Goal: Task Accomplishment & Management: Manage account settings

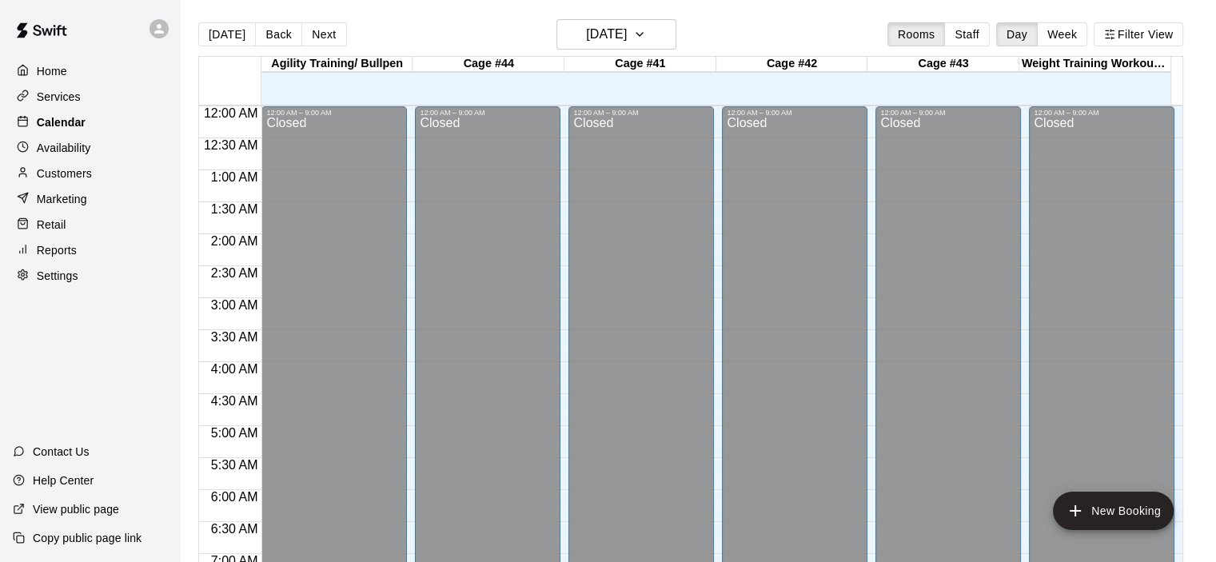
scroll to position [955, 0]
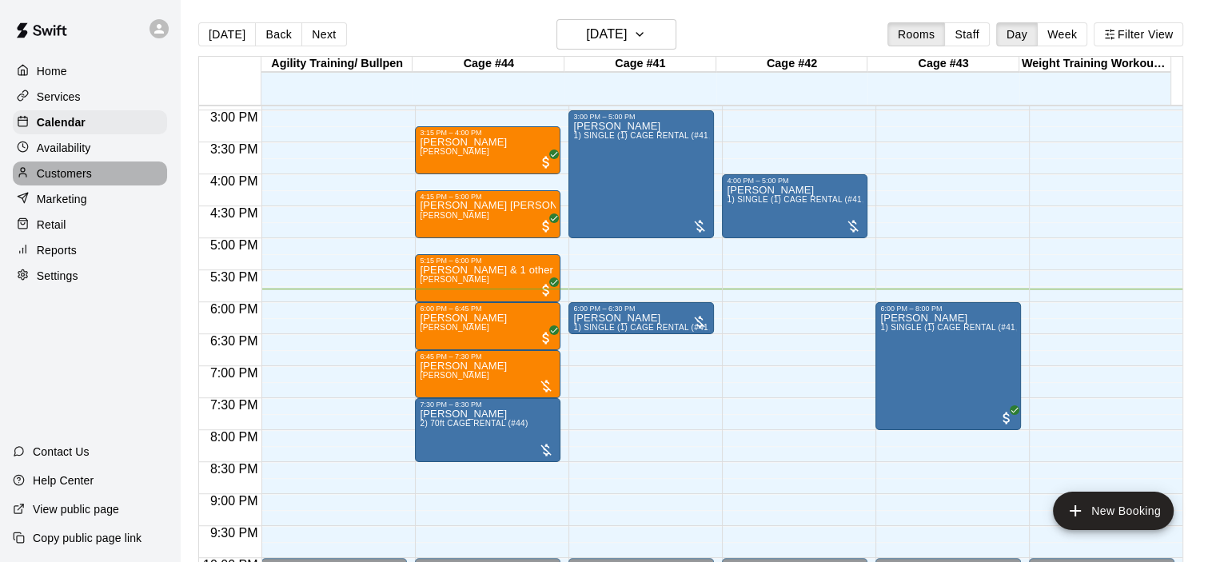
click at [77, 173] on p "Customers" at bounding box center [64, 174] width 55 height 16
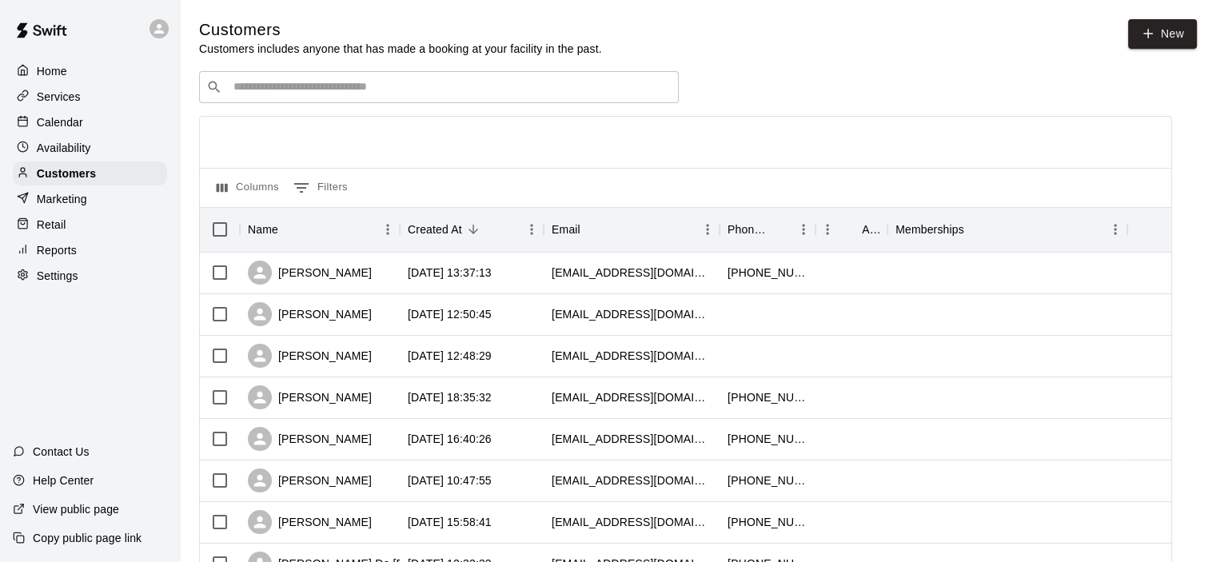
click at [385, 95] on input "Search customers by name or email" at bounding box center [450, 87] width 443 height 16
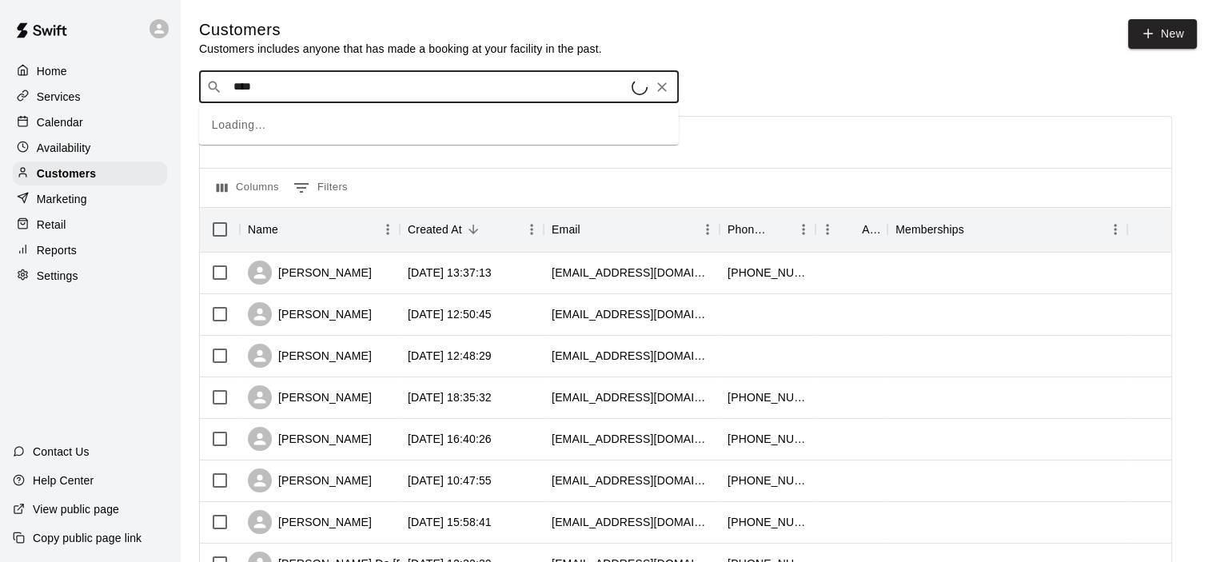
type input "*****"
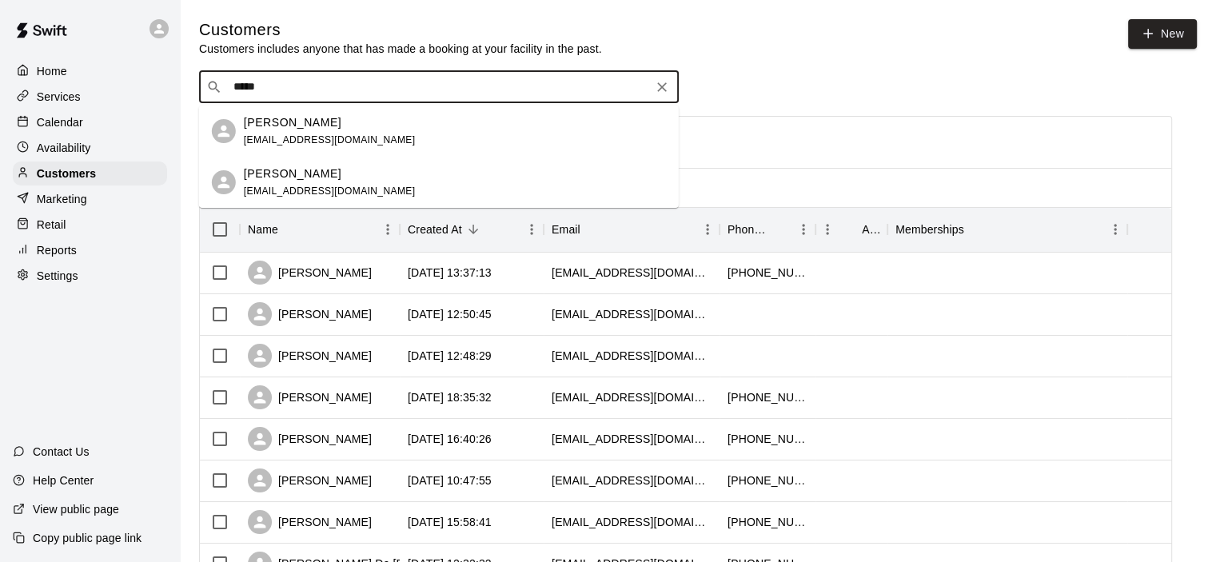
click at [305, 187] on span "[EMAIL_ADDRESS][DOMAIN_NAME]" at bounding box center [330, 190] width 172 height 11
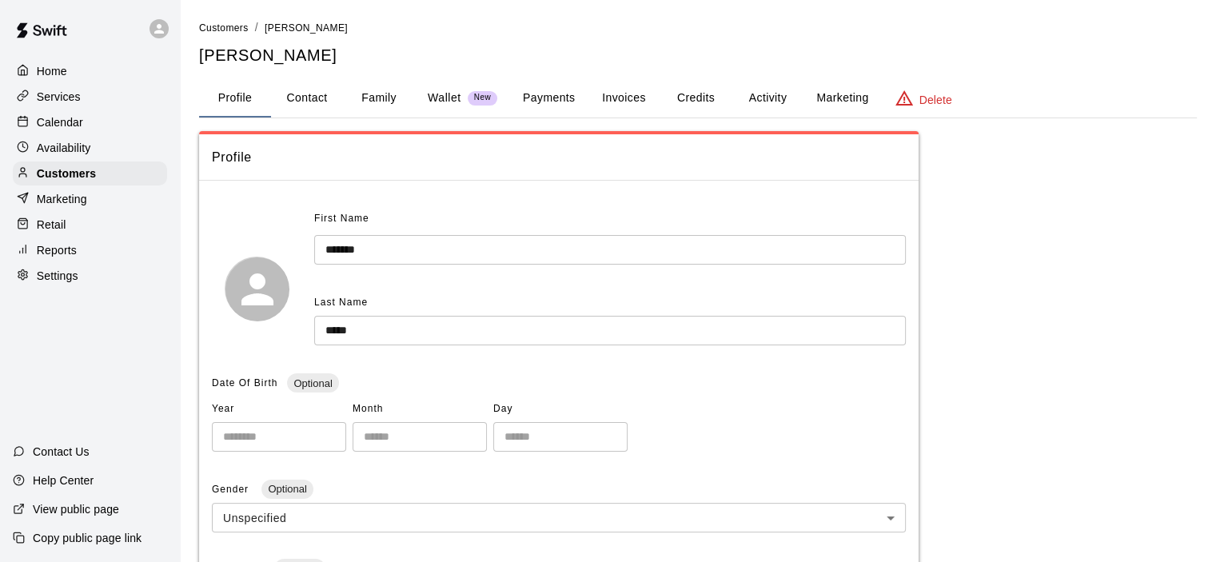
click at [553, 98] on button "Payments" at bounding box center [549, 98] width 78 height 38
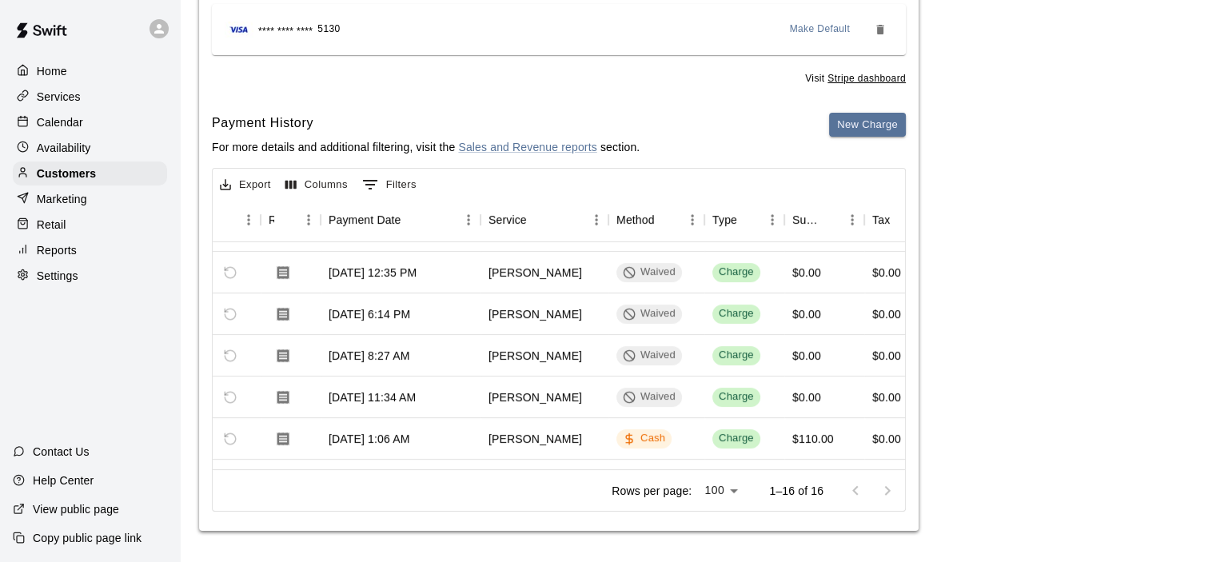
scroll to position [0, 96]
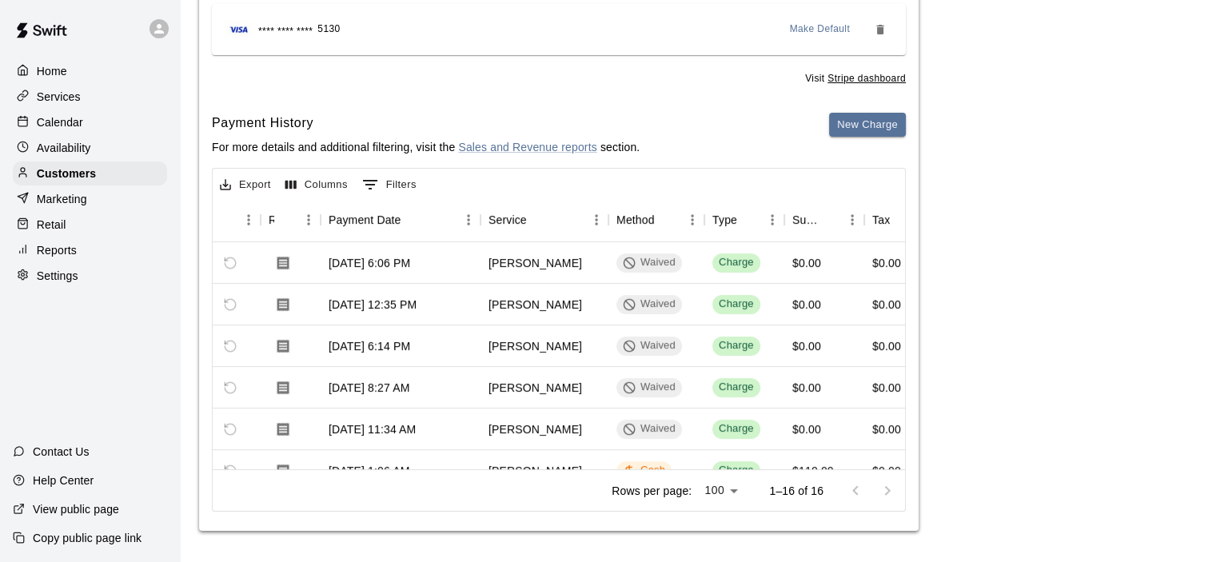
click at [70, 125] on p "Calendar" at bounding box center [60, 122] width 46 height 16
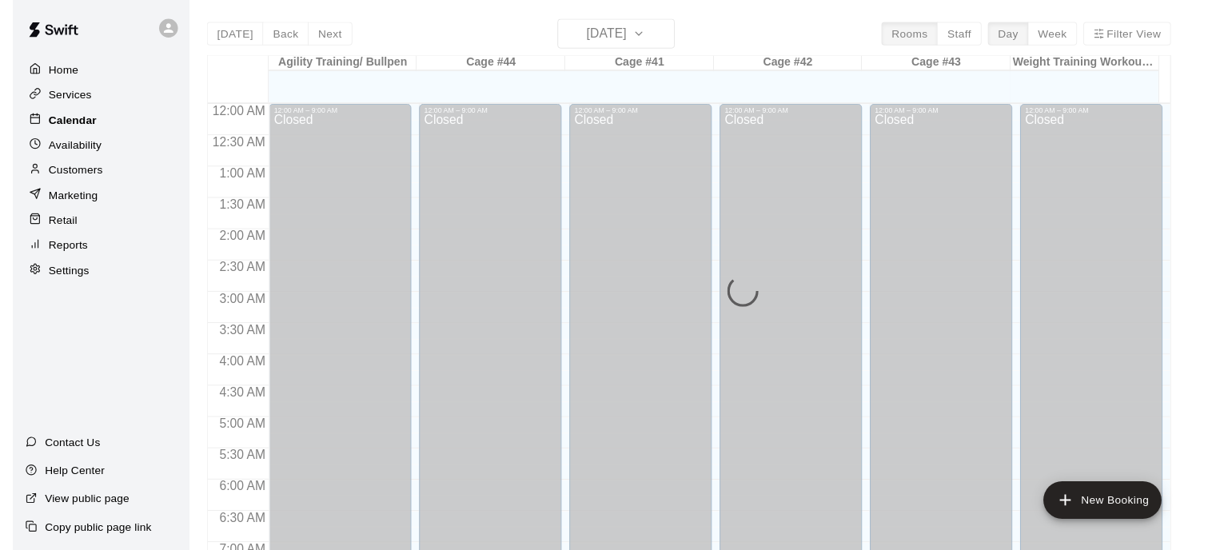
scroll to position [1011, 0]
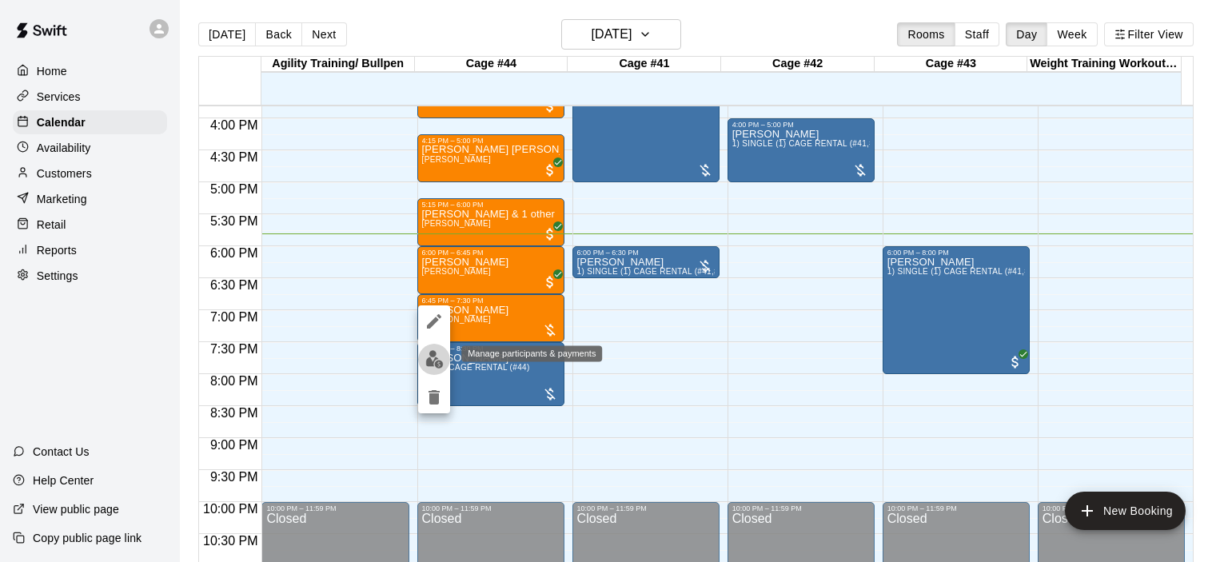
click at [433, 363] on img "edit" at bounding box center [434, 359] width 18 height 18
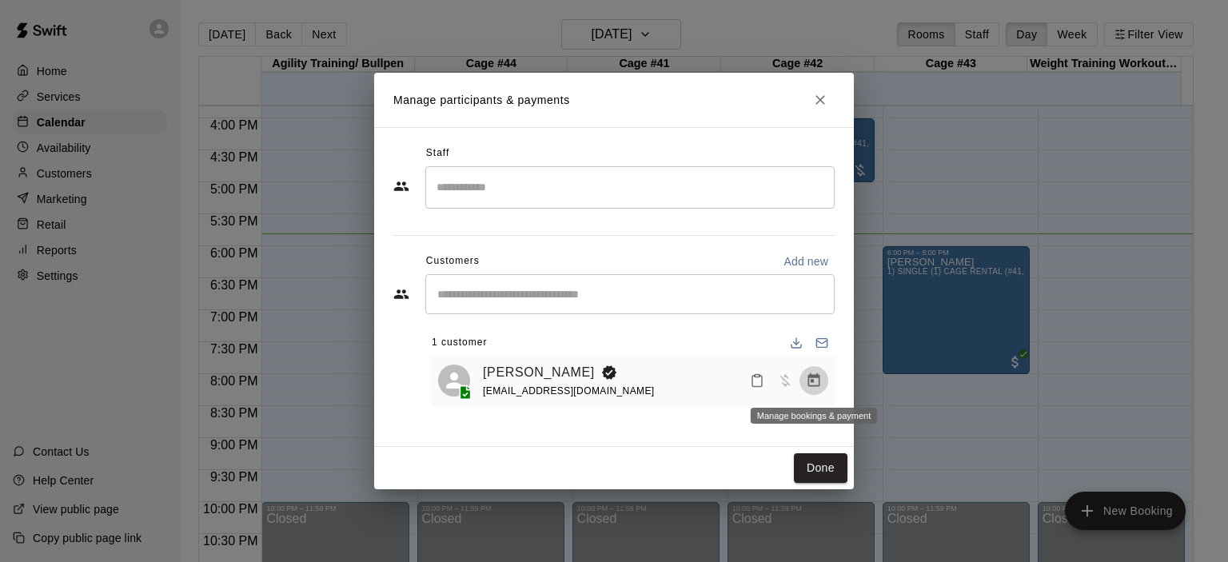
click at [813, 368] on button "Manage bookings & payment" at bounding box center [814, 380] width 29 height 29
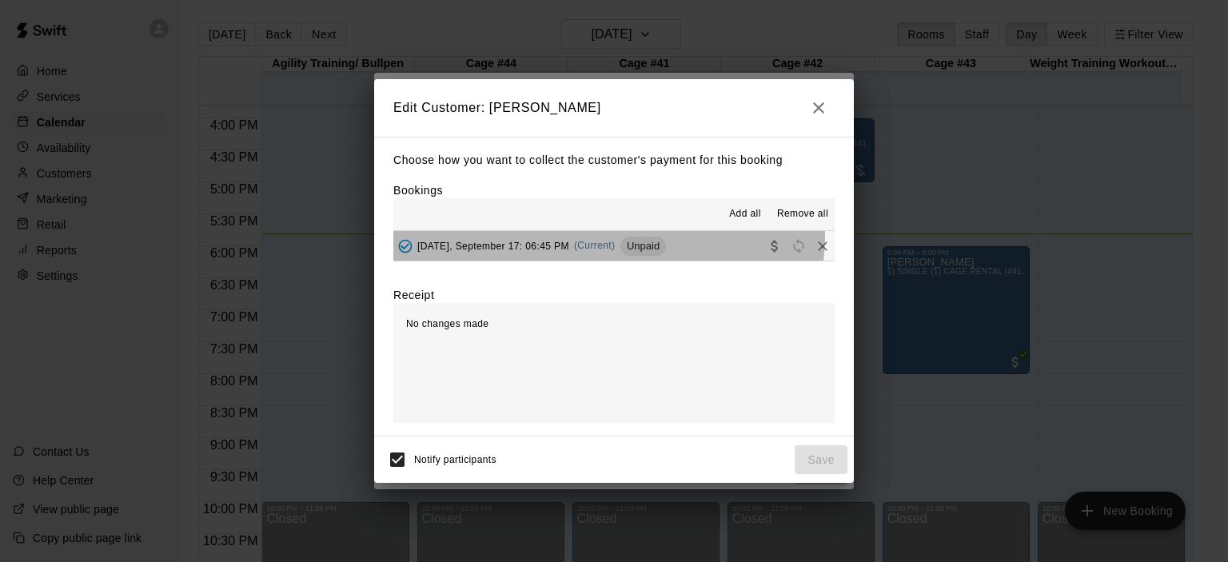
click at [608, 237] on div "[DATE], September 17: 06:45 PM (Current) Unpaid" at bounding box center [529, 246] width 273 height 24
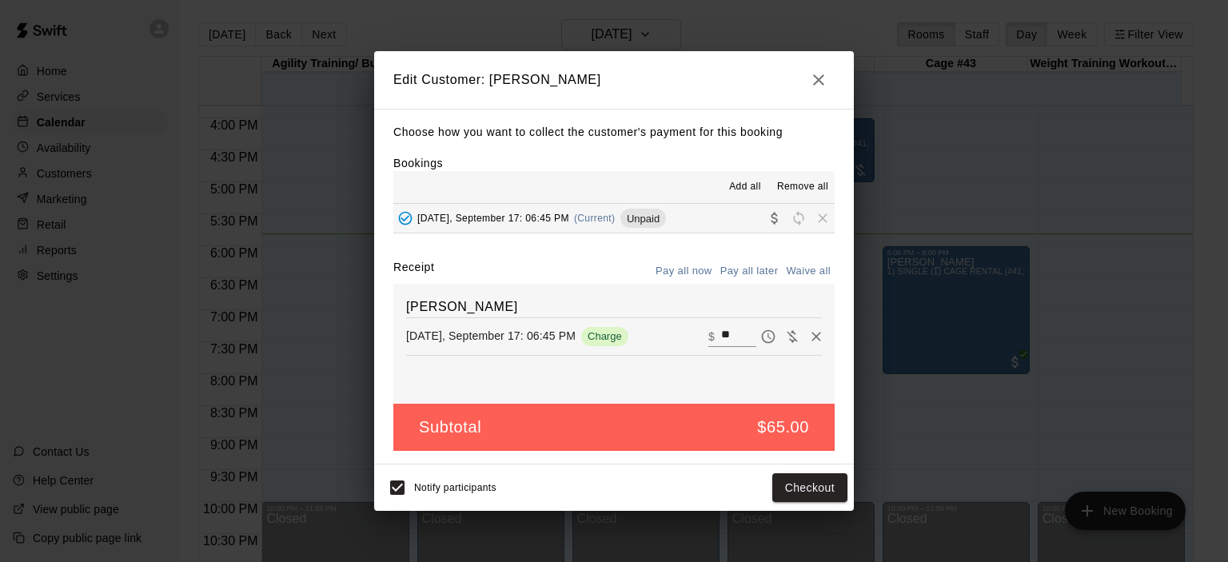
click at [809, 271] on button "Waive all" at bounding box center [808, 271] width 53 height 25
type input "*"
click at [818, 489] on button "Save" at bounding box center [821, 488] width 53 height 30
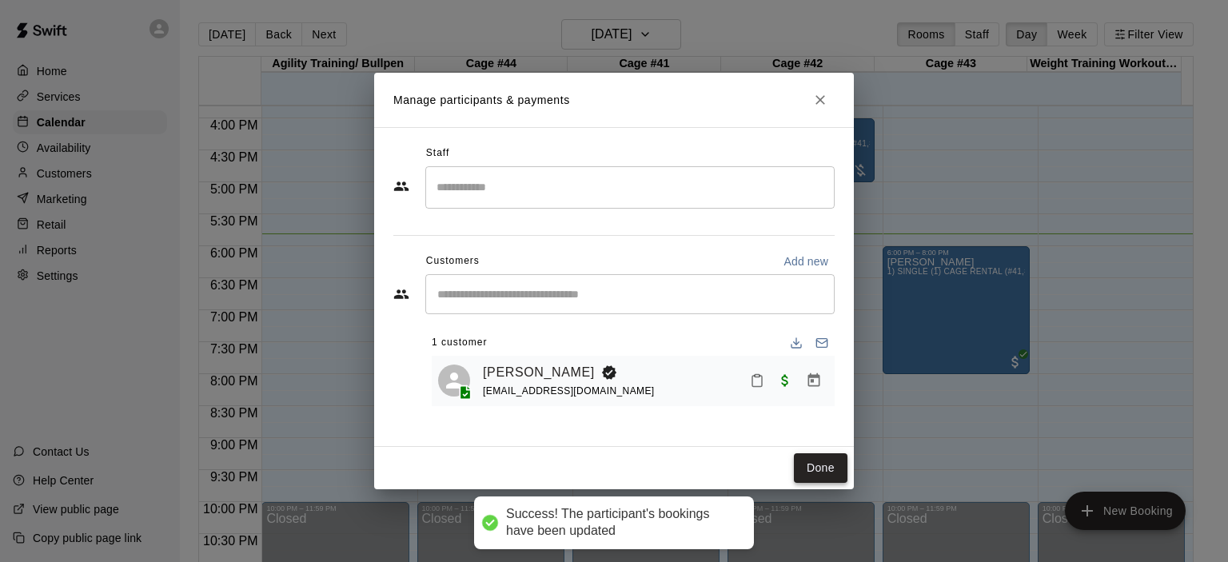
click at [824, 468] on button "Done" at bounding box center [821, 468] width 54 height 30
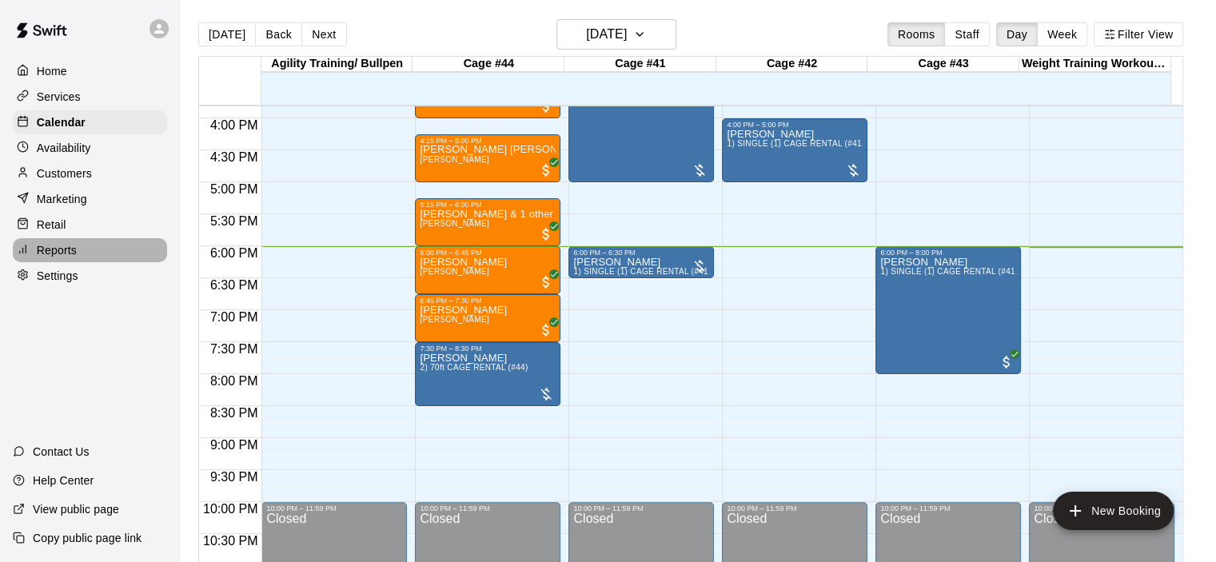
click at [70, 258] on p "Reports" at bounding box center [57, 250] width 40 height 16
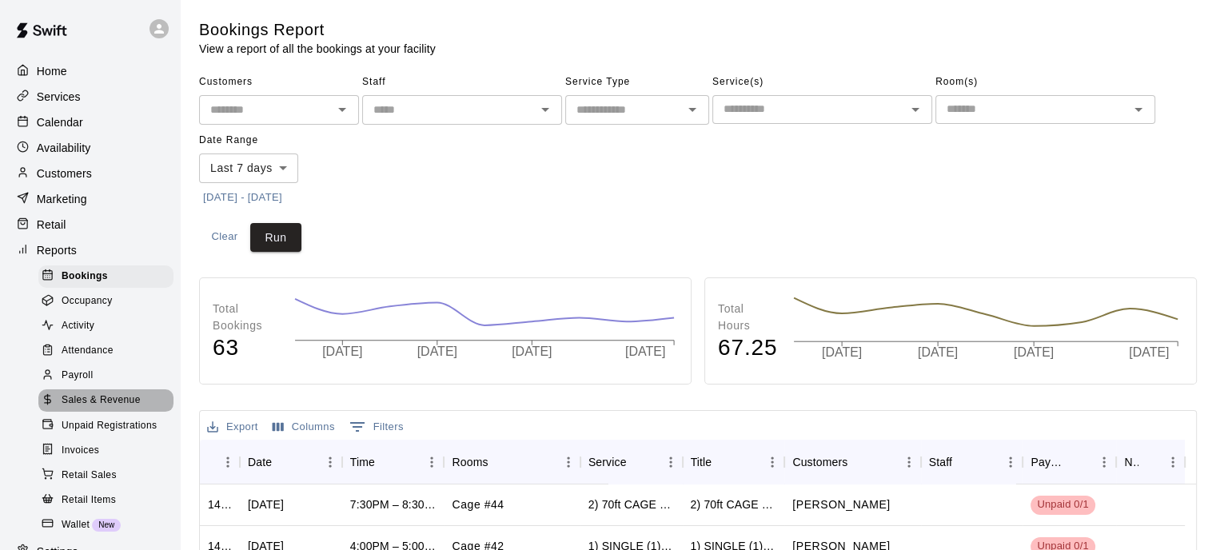
click at [110, 409] on span "Sales & Revenue" at bounding box center [101, 401] width 79 height 16
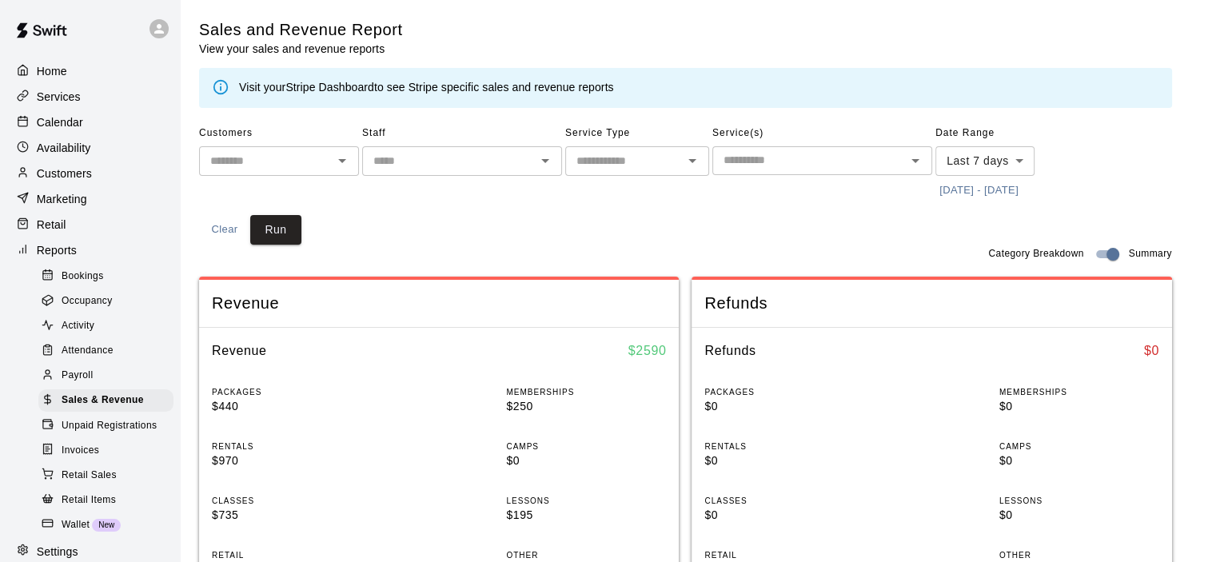
click at [320, 86] on link "Stripe Dashboard" at bounding box center [329, 87] width 89 height 13
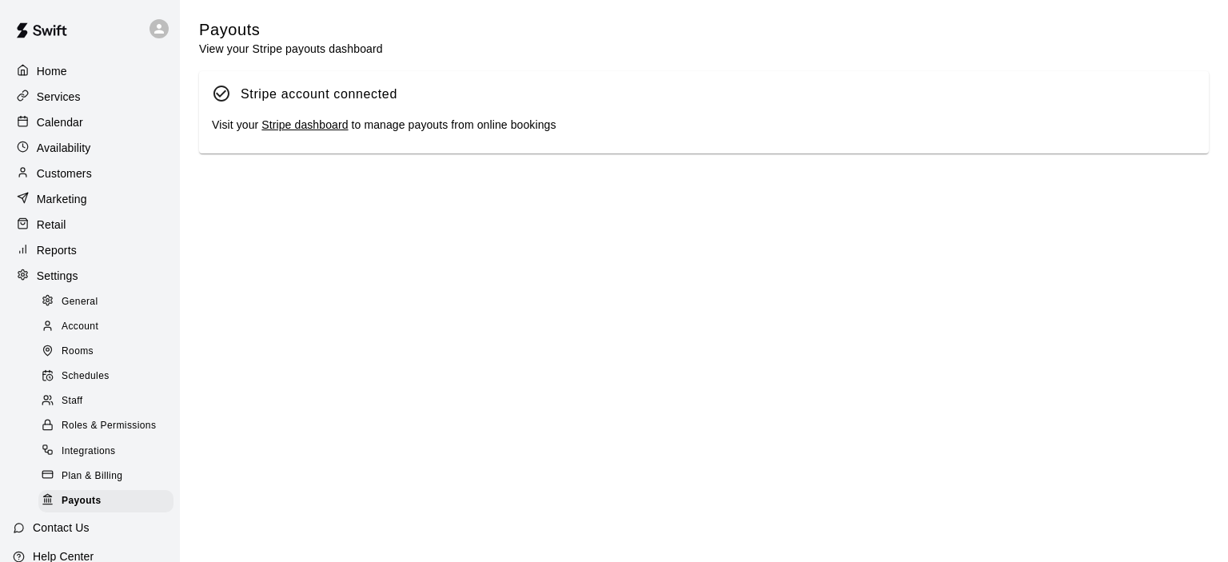
click at [323, 125] on link "Stripe dashboard" at bounding box center [304, 124] width 86 height 13
click at [74, 125] on p "Calendar" at bounding box center [60, 122] width 46 height 16
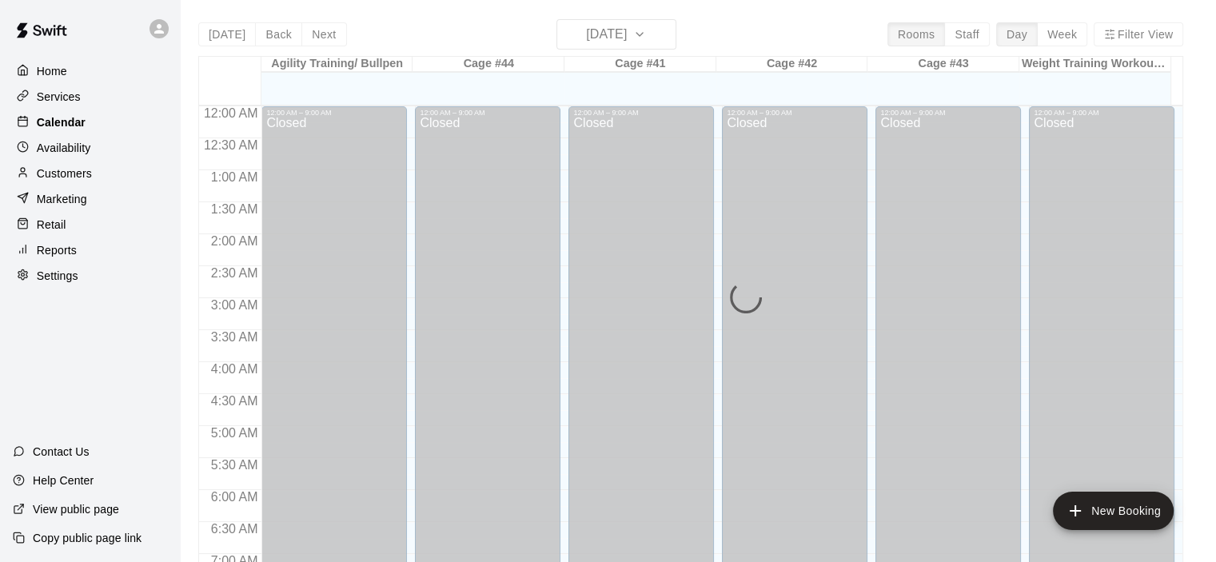
scroll to position [1011, 0]
